Goal: Task Accomplishment & Management: Manage account settings

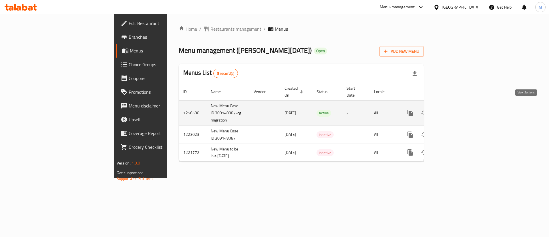
click at [455, 109] on icon "enhanced table" at bounding box center [451, 112] width 7 height 7
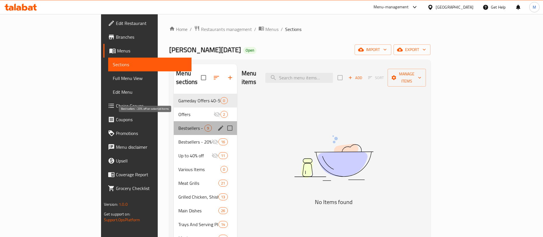
click at [178, 124] on span "Bestsellers - 20% off on selected items" at bounding box center [191, 127] width 26 height 7
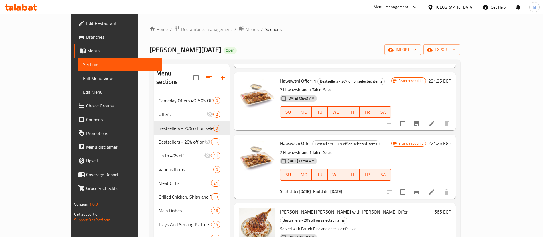
scroll to position [183, 0]
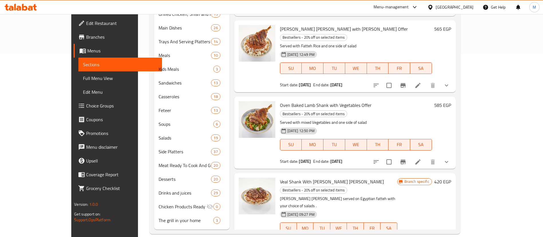
click at [290, 177] on span "Veal Shank With [PERSON_NAME] [PERSON_NAME]" at bounding box center [332, 181] width 104 height 9
copy h6 "Veal Shank With [PERSON_NAME] [PERSON_NAME]"
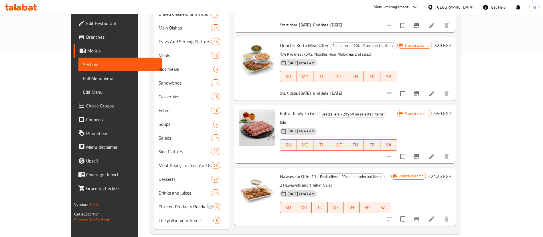
scroll to position [0, 0]
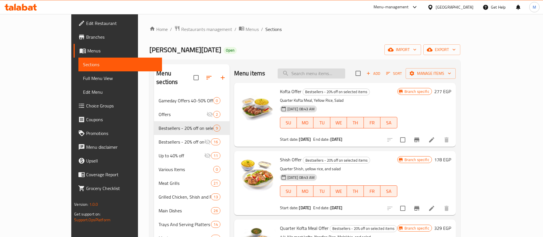
paste input "Veal Shank With [PERSON_NAME] [PERSON_NAME]"
click at [345, 74] on input "search" at bounding box center [311, 73] width 68 height 10
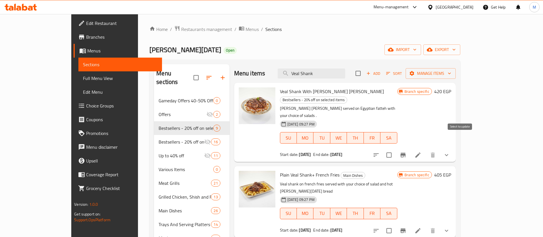
type input "Veal Shank"
click at [395, 149] on input "checkbox" at bounding box center [389, 155] width 12 height 12
checkbox input "true"
click at [451, 74] on span "Manage items" at bounding box center [430, 73] width 41 height 7
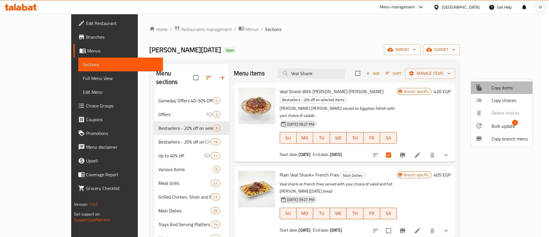
click at [511, 91] on span "Copy items" at bounding box center [510, 87] width 36 height 7
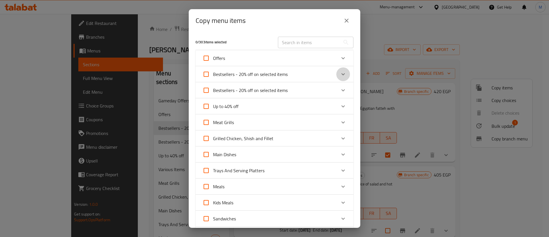
click at [340, 77] on icon "Expand" at bounding box center [343, 74] width 7 height 7
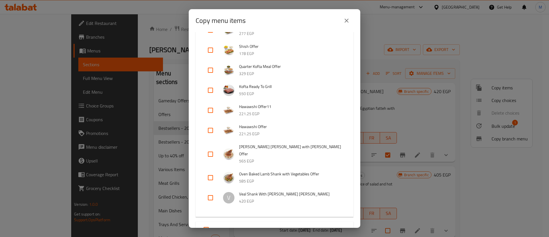
scroll to position [81, 0]
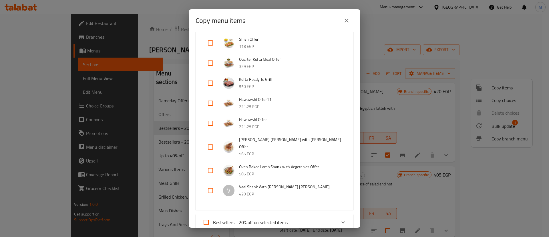
click at [211, 184] on input "checkbox" at bounding box center [211, 190] width 14 height 14
checkbox input "true"
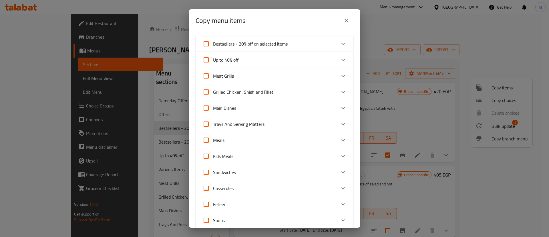
scroll to position [256, 0]
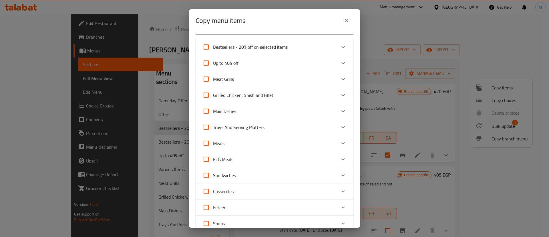
click at [340, 108] on icon "Expand" at bounding box center [343, 111] width 7 height 7
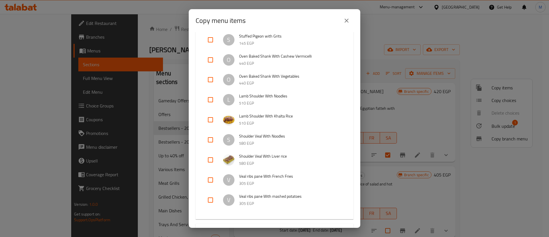
scroll to position [976, 0]
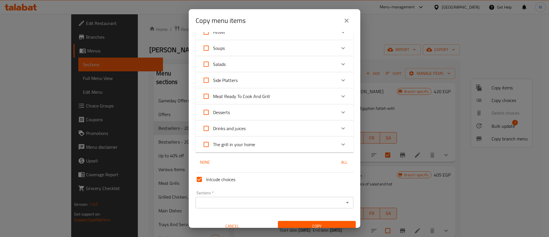
click at [264, 197] on div "Sections *" at bounding box center [275, 202] width 158 height 11
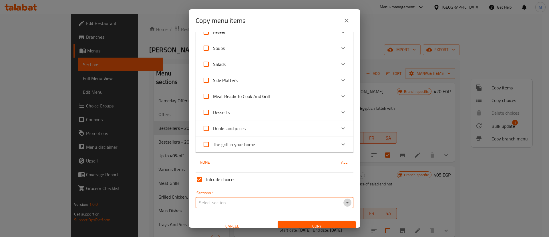
click at [344, 199] on icon "Open" at bounding box center [347, 202] width 7 height 7
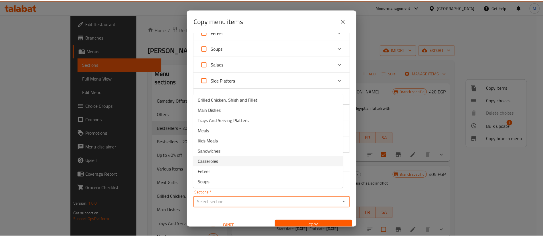
scroll to position [61, 0]
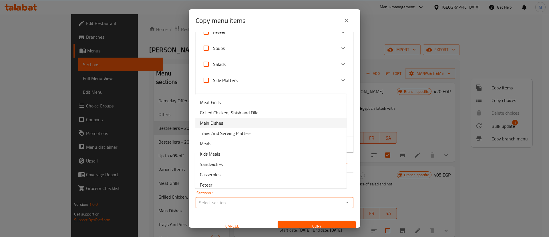
click at [278, 122] on li "Main Dishes" at bounding box center [270, 123] width 151 height 10
type input "Main Dishes"
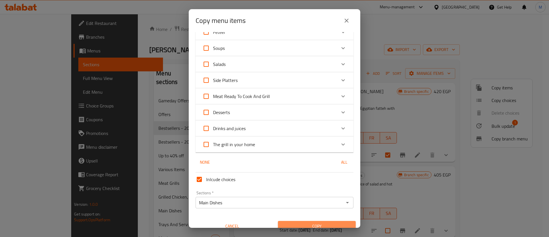
click at [328, 222] on span "Copy" at bounding box center [317, 225] width 69 height 7
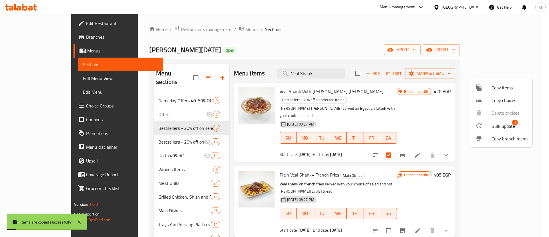
click at [389, 154] on div at bounding box center [274, 118] width 549 height 237
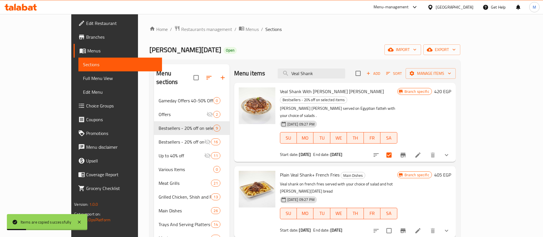
click at [397, 105] on p "[PERSON_NAME] [PERSON_NAME] served on Egyptian fatteh with your choice of salad…" at bounding box center [338, 112] width 117 height 14
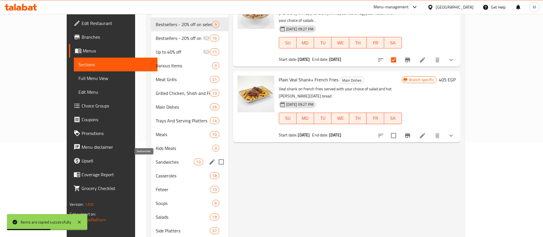
scroll to position [97, 0]
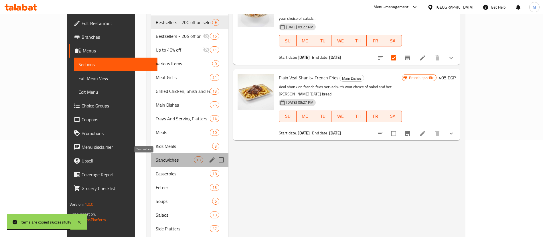
click at [156, 159] on span "Sandwiches" at bounding box center [175, 159] width 38 height 7
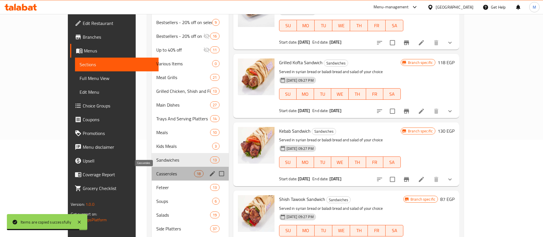
click at [156, 176] on span "Casseroles" at bounding box center [175, 173] width 38 height 7
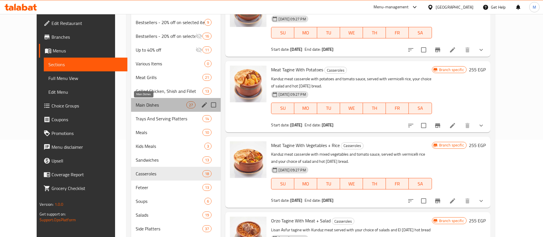
click at [146, 108] on span "Main Dishes" at bounding box center [161, 104] width 51 height 7
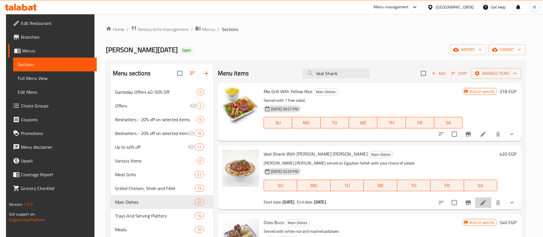
click at [488, 203] on li at bounding box center [483, 202] width 16 height 10
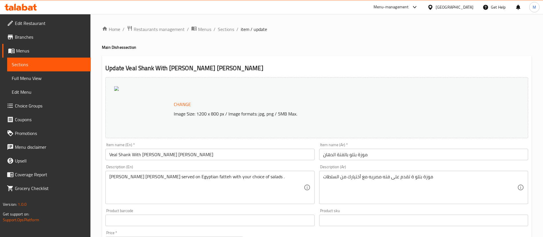
click at [219, 156] on input "Veal Shank With [PERSON_NAME] [PERSON_NAME]" at bounding box center [209, 153] width 209 height 11
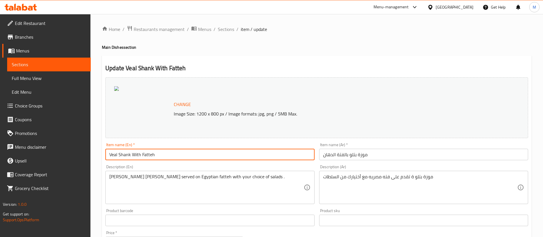
type input "Veal Shank With Fatteh"
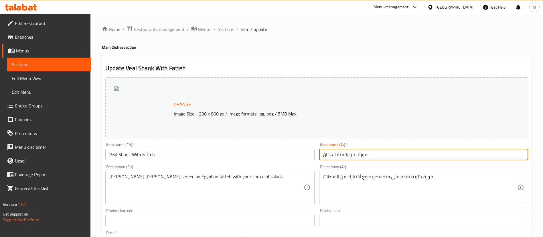
click at [400, 151] on input "موزة بتلو بالفتة الدهان" at bounding box center [423, 153] width 209 height 11
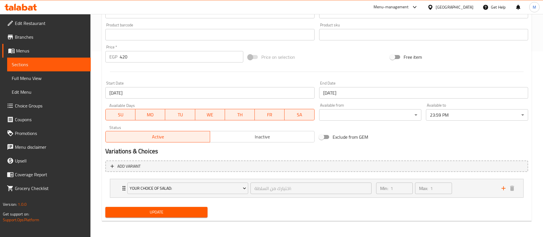
type input "موزة بتلو بالفتة"
click at [146, 214] on span "Update" at bounding box center [156, 211] width 93 height 7
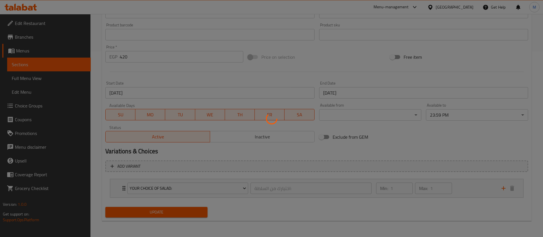
scroll to position [0, 0]
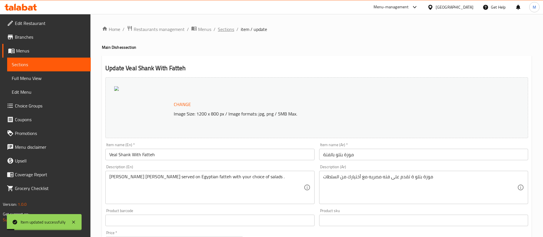
click at [227, 30] on span "Sections" at bounding box center [226, 29] width 16 height 7
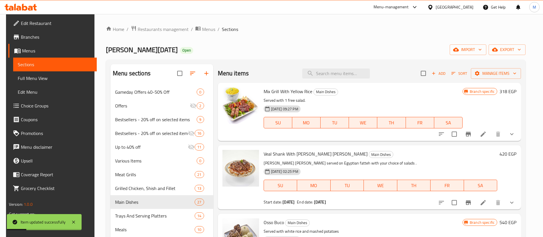
click at [370, 97] on p "Served with 1 free salad." at bounding box center [362, 100] width 199 height 7
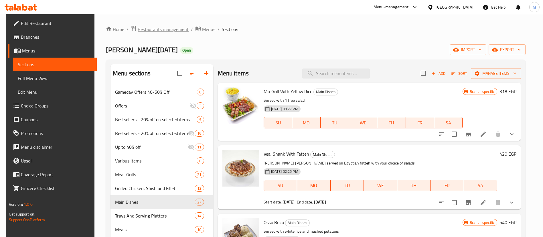
click at [159, 26] on span "Restaurants management" at bounding box center [163, 29] width 51 height 7
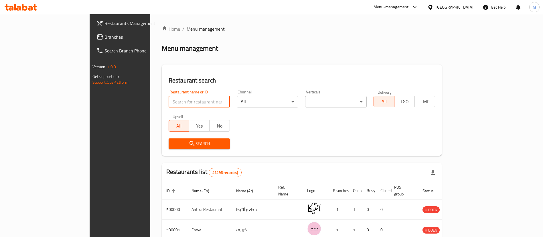
click at [168, 99] on input "search" at bounding box center [199, 101] width 62 height 11
type input "[DATE]"
click button "Search" at bounding box center [199, 143] width 62 height 11
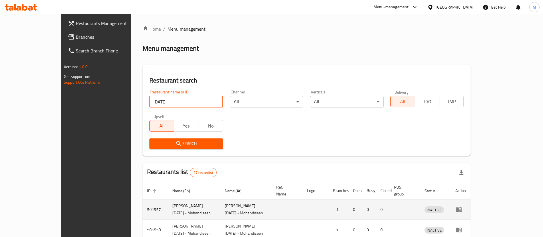
scroll to position [190, 0]
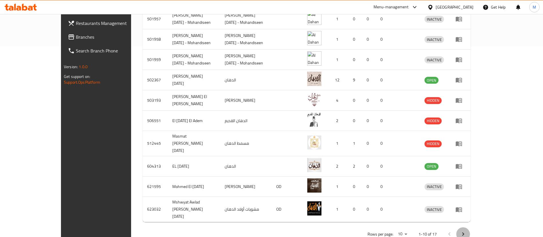
click at [466, 230] on icon "Next page" at bounding box center [462, 233] width 7 height 7
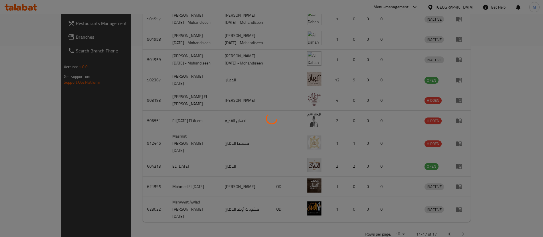
scroll to position [129, 0]
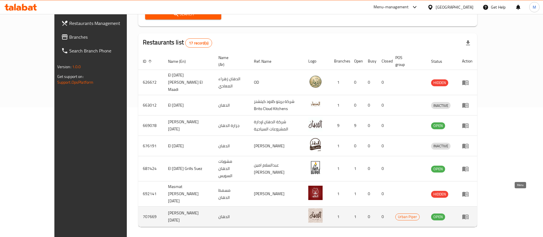
click at [468, 214] on icon "enhanced table" at bounding box center [465, 216] width 6 height 5
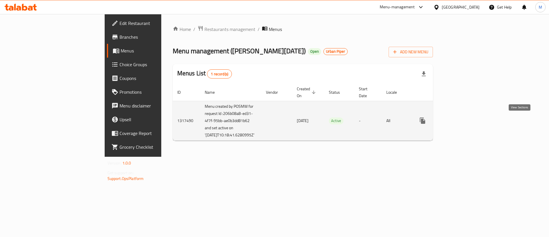
click at [471, 117] on link "enhanced table" at bounding box center [464, 121] width 14 height 14
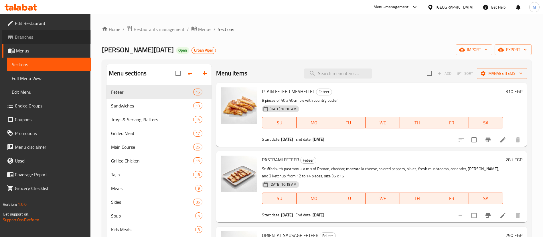
click at [23, 34] on span "Branches" at bounding box center [50, 36] width 71 height 7
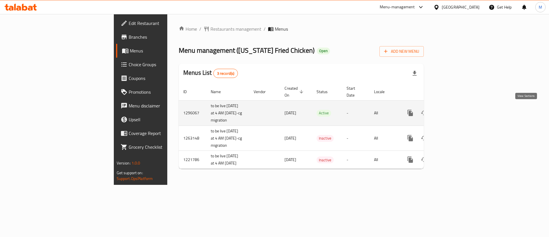
click at [454, 111] on icon "enhanced table" at bounding box center [451, 112] width 5 height 5
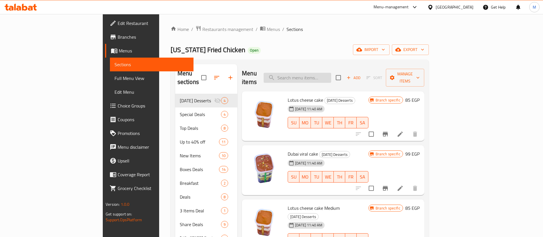
click at [331, 73] on input "search" at bounding box center [297, 78] width 68 height 10
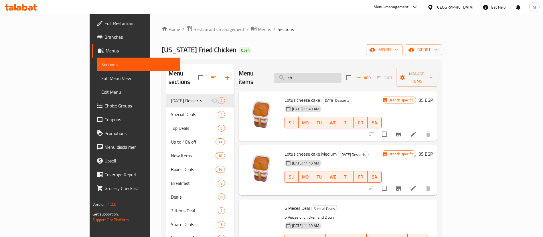
type input "c"
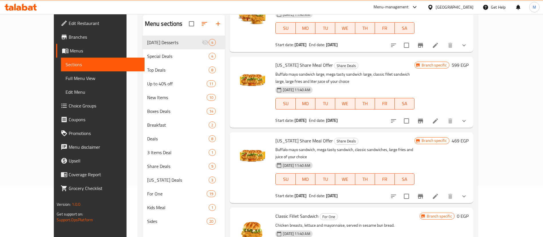
scroll to position [80, 0]
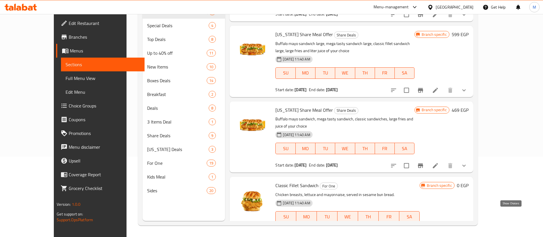
click at [467, 225] on icon "show more" at bounding box center [463, 228] width 7 height 7
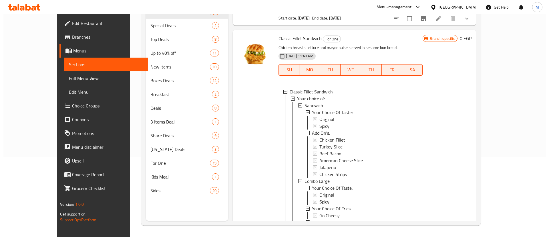
scroll to position [465, 0]
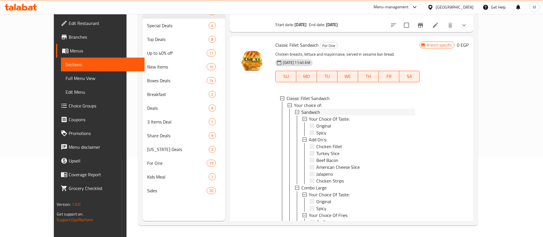
click at [301, 108] on span "Sandwich" at bounding box center [310, 111] width 19 height 7
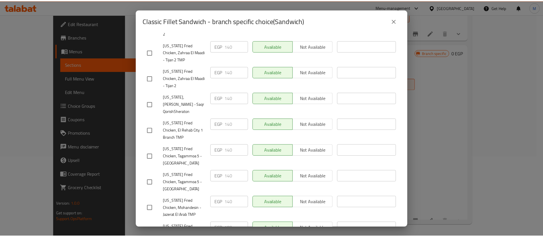
scroll to position [453, 0]
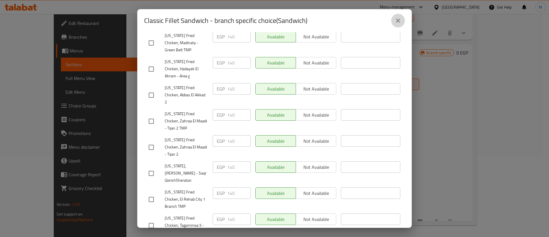
click at [399, 20] on icon "close" at bounding box center [398, 20] width 7 height 7
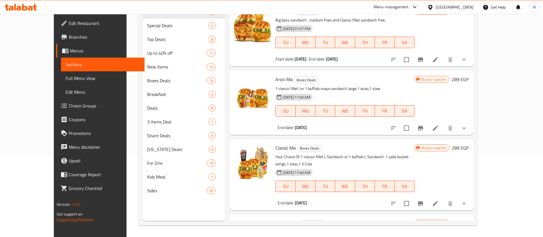
scroll to position [0, 0]
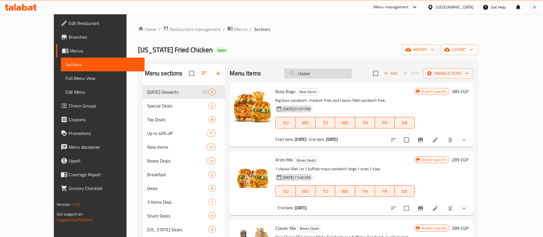
click at [336, 72] on input "classic" at bounding box center [318, 73] width 68 height 10
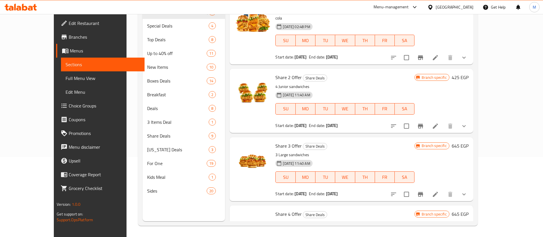
scroll to position [150, 0]
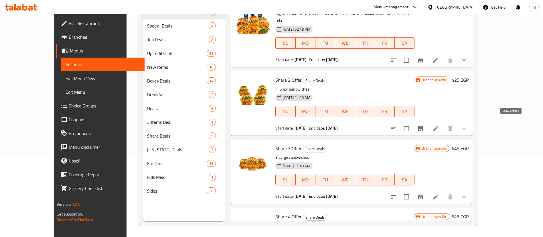
click at [467, 125] on icon "show more" at bounding box center [463, 128] width 7 height 7
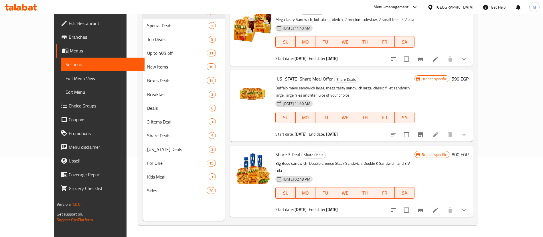
scroll to position [0, 0]
click at [396, 94] on p "Buffalo mayo sandwich large, mega tasty sandwich large, classic fillet sandwich…" at bounding box center [344, 92] width 139 height 14
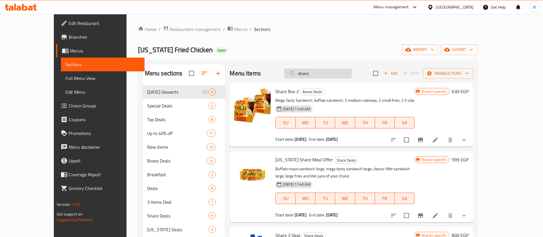
click at [346, 75] on input "share" at bounding box center [318, 73] width 68 height 10
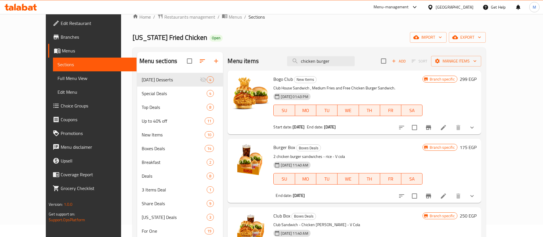
scroll to position [8, 0]
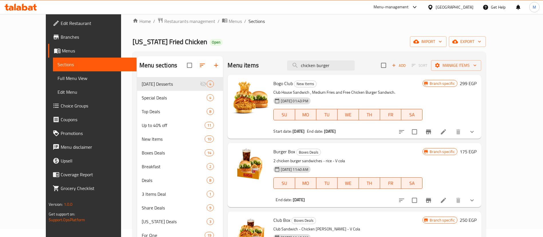
type input "chicken burger"
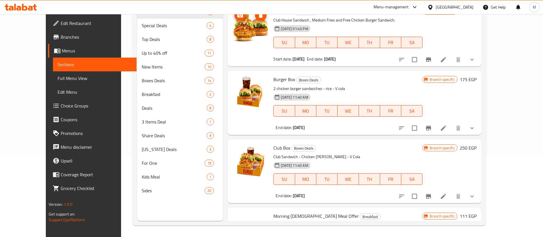
scroll to position [0, 0]
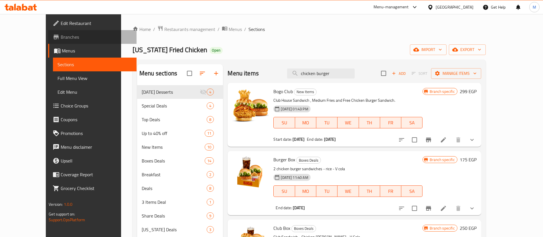
click at [61, 37] on span "Branches" at bounding box center [96, 36] width 71 height 7
